Goal: Task Accomplishment & Management: Complete application form

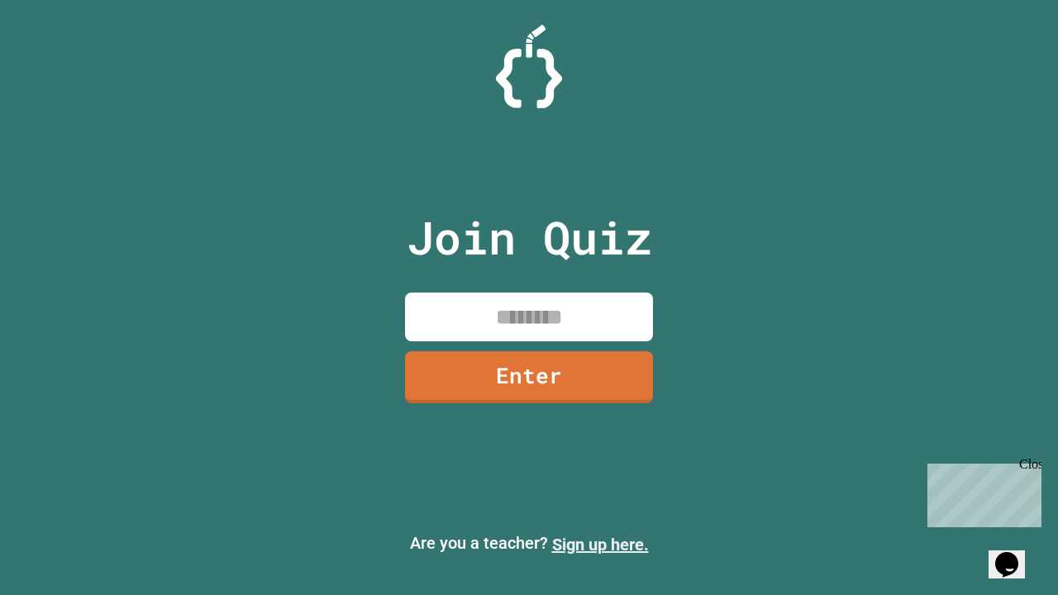
click at [600, 545] on link "Sign up here." at bounding box center [600, 545] width 97 height 20
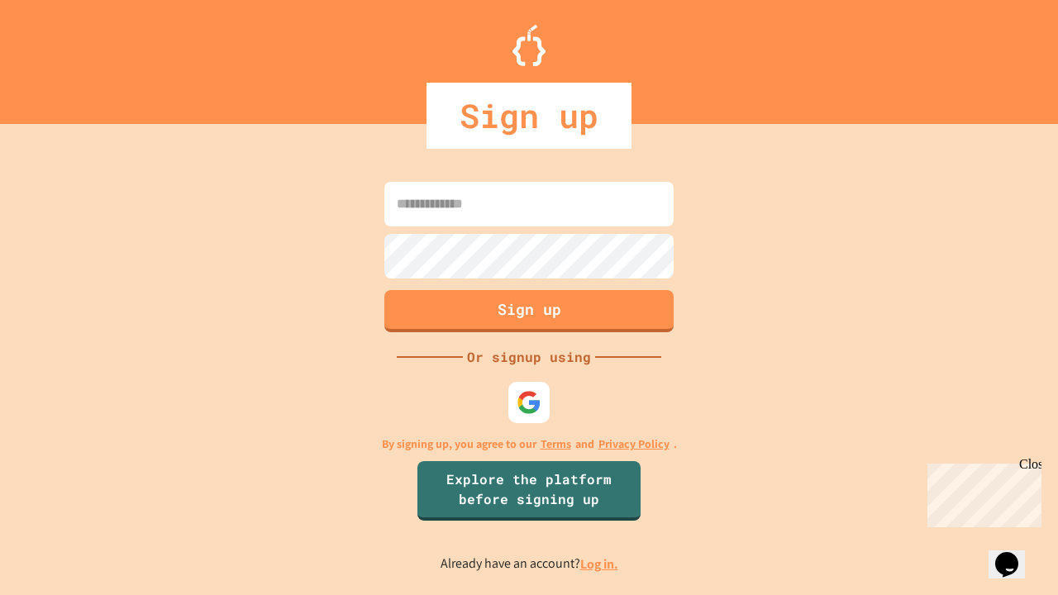
click at [600, 564] on link "Log in." at bounding box center [599, 564] width 38 height 17
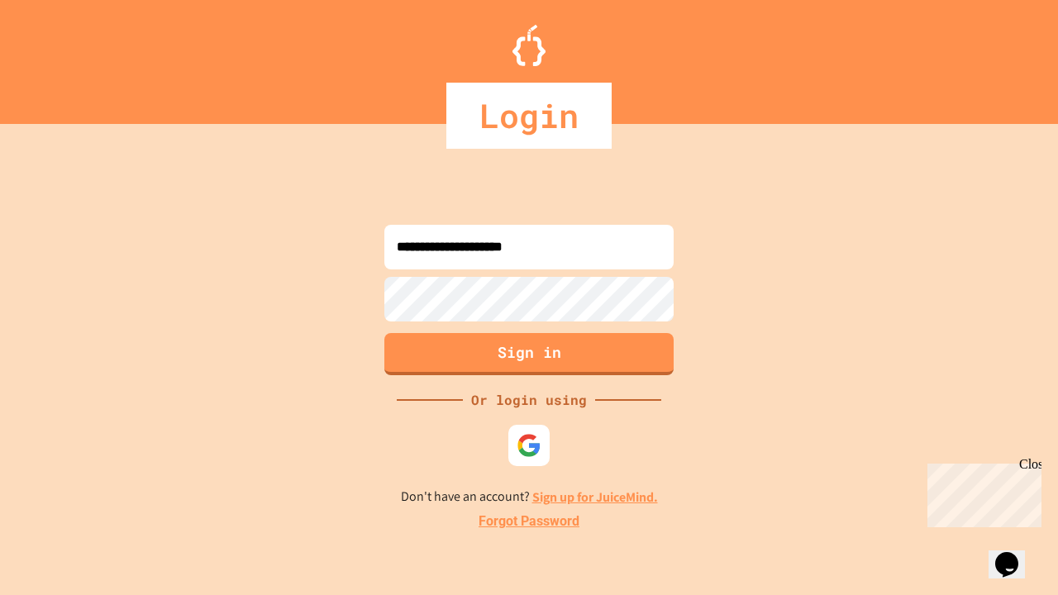
type input "**********"
